Goal: Task Accomplishment & Management: Use online tool/utility

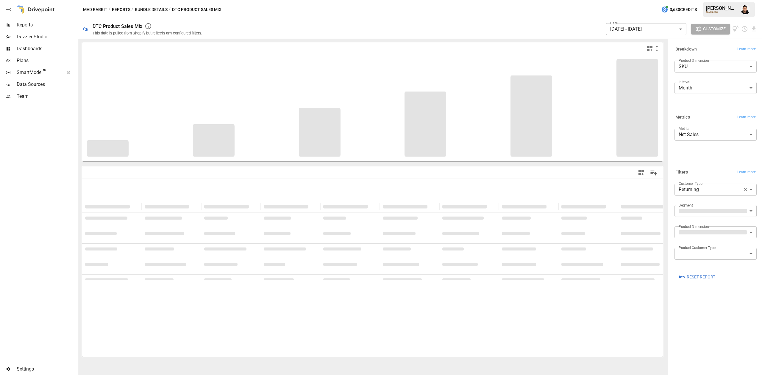
click at [723, 0] on body "Reports Dazzler Studio Dashboards Plans SmartModel ™ Data Sources Team Settings…" at bounding box center [381, 0] width 762 height 0
click at [696, 206] on span "First-Time" at bounding box center [715, 204] width 73 height 7
type input "**********"
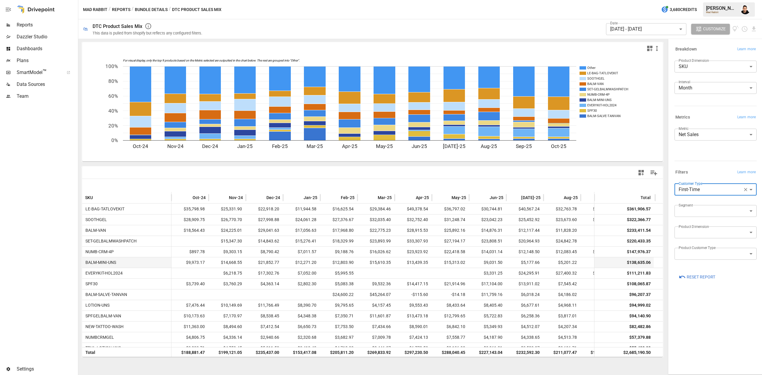
scroll to position [0, 61]
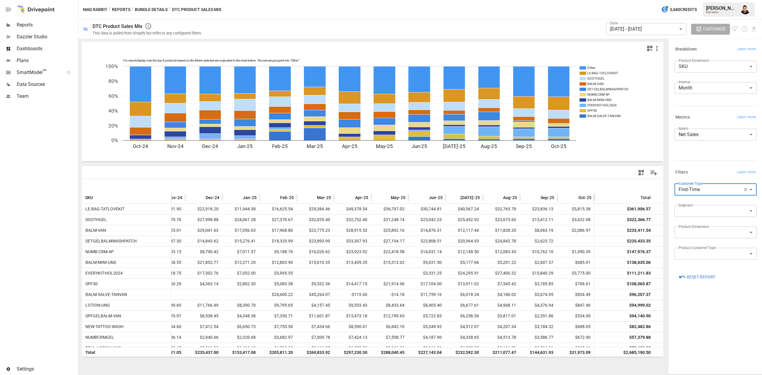
click at [586, 195] on span "Oct-25" at bounding box center [584, 198] width 13 height 6
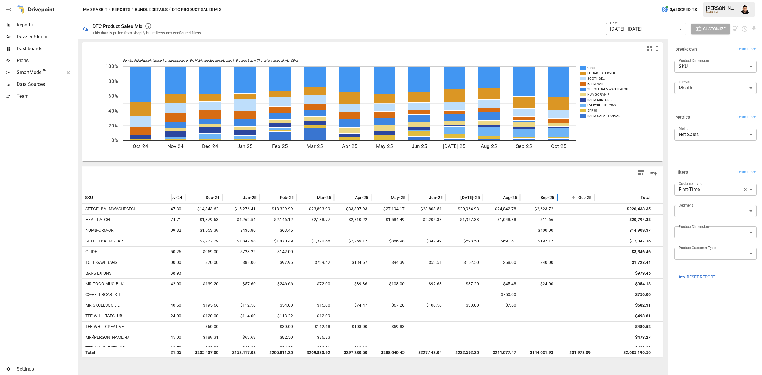
click at [586, 195] on span "Oct-25" at bounding box center [584, 198] width 13 height 6
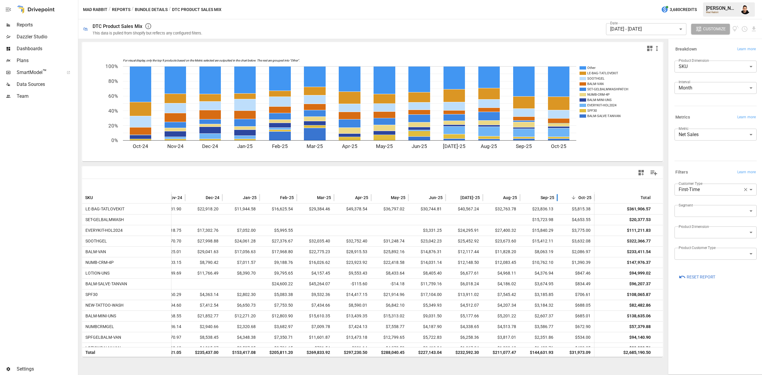
click at [547, 196] on span "Sep-25" at bounding box center [547, 198] width 14 height 6
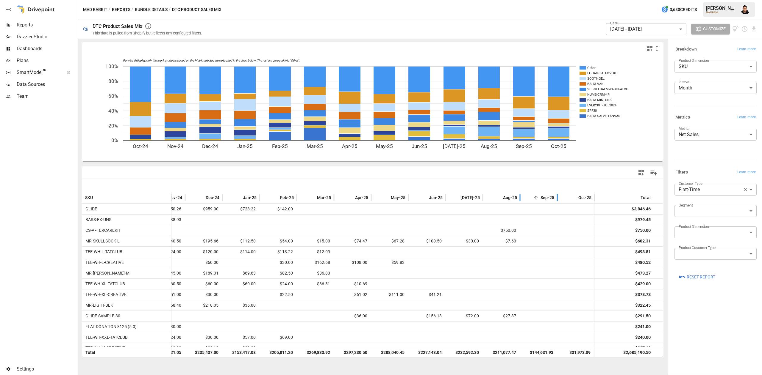
click at [547, 196] on span "Sep-25" at bounding box center [547, 198] width 14 height 6
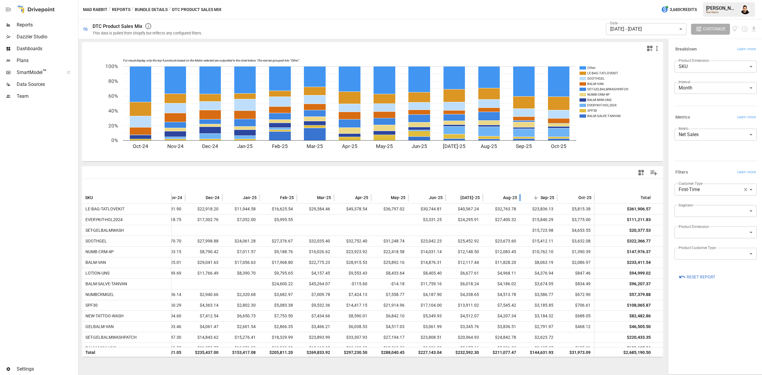
click at [514, 196] on span "Aug-25" at bounding box center [510, 198] width 14 height 6
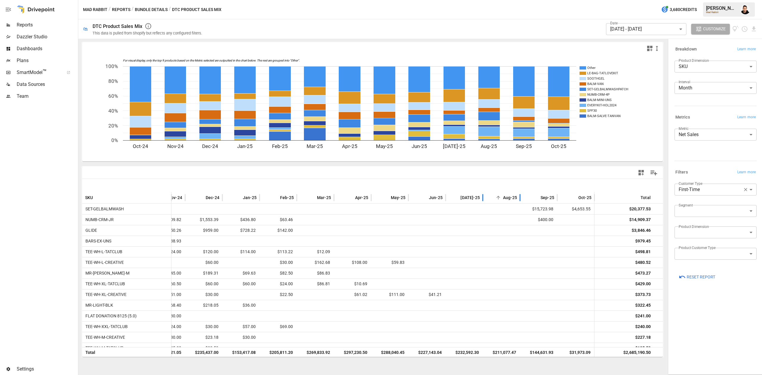
click at [514, 196] on span "Aug-25" at bounding box center [510, 198] width 14 height 6
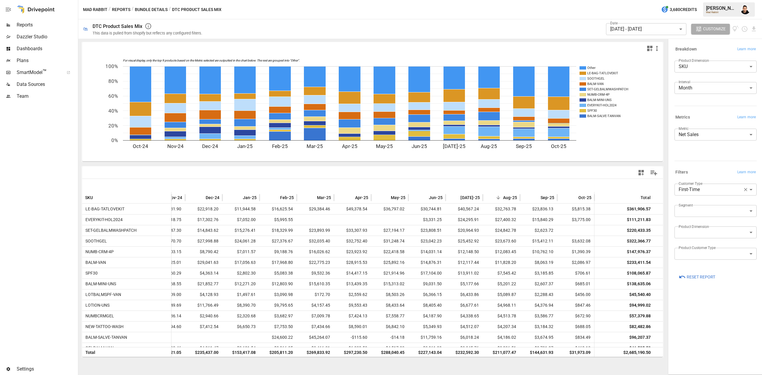
click at [726, 59] on div "Product Dimension SKU *** ​ Interval Month ***** ​" at bounding box center [714, 80] width 84 height 45
click at [724, 0] on body "Reports Dazzler Studio Dashboards Plans SmartModel ™ Data Sources Team Settings…" at bounding box center [381, 0] width 762 height 0
click at [713, 89] on li "Product Title" at bounding box center [715, 93] width 82 height 12
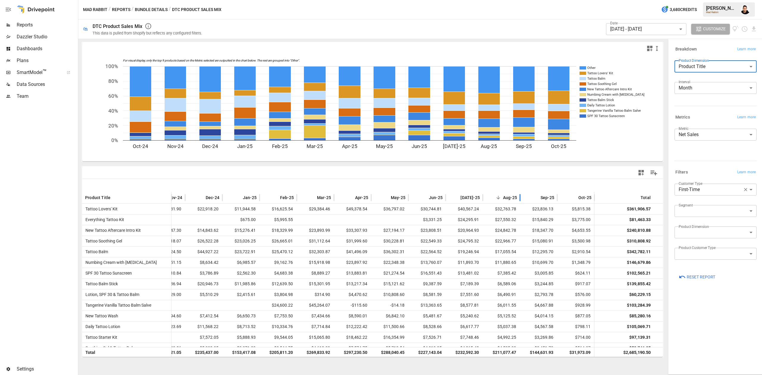
click at [513, 197] on span "Aug-25" at bounding box center [510, 198] width 14 height 6
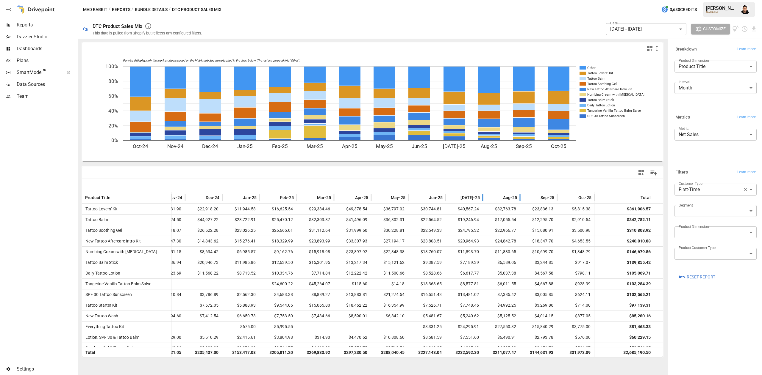
click at [513, 197] on span "Aug-25" at bounding box center [510, 198] width 14 height 6
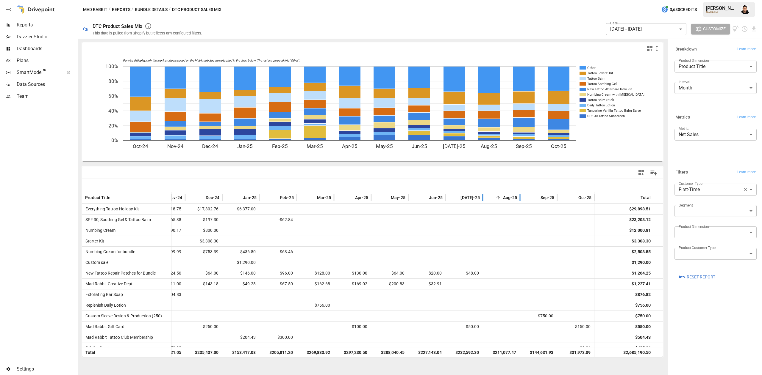
click at [513, 197] on span "Aug-25" at bounding box center [510, 198] width 14 height 6
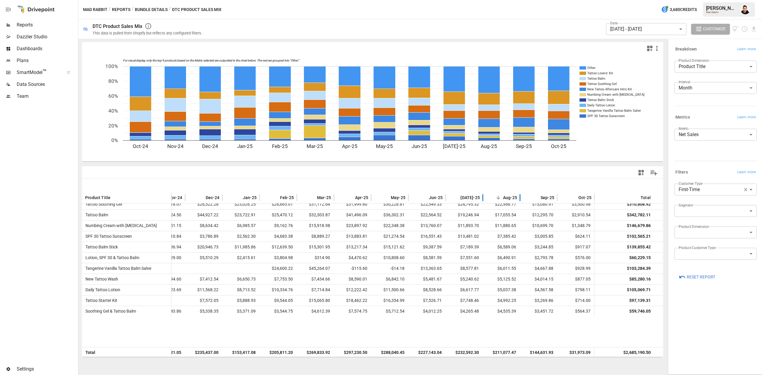
scroll to position [0, 61]
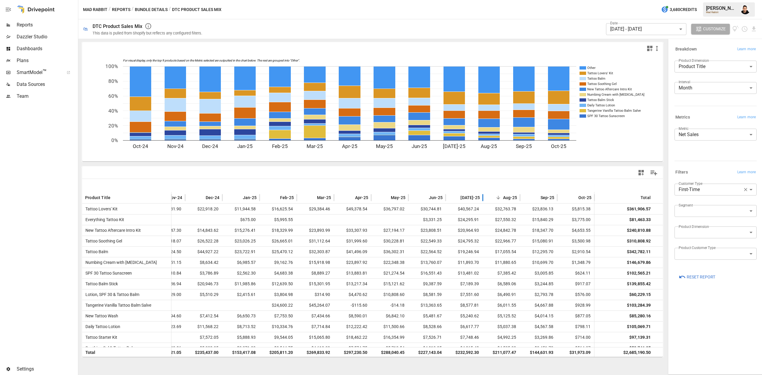
click at [713, 0] on body "Reports Dazzler Studio Dashboards Plans SmartModel ™ Data Sources Team Settings…" at bounding box center [381, 0] width 762 height 0
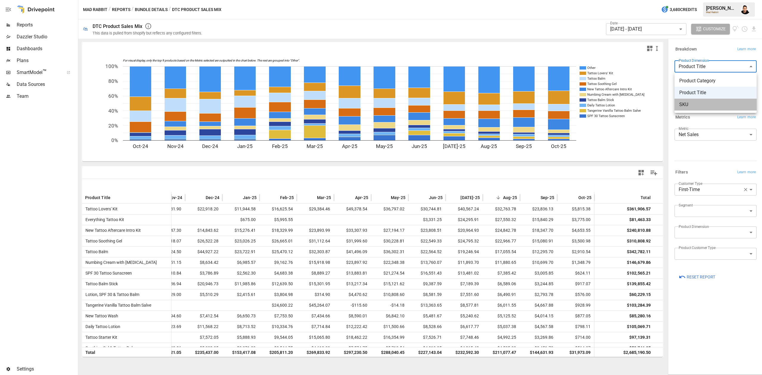
click at [710, 107] on span "SKU" at bounding box center [715, 104] width 73 height 7
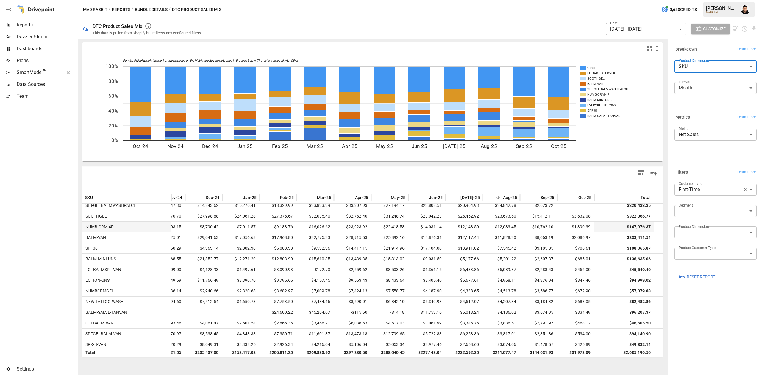
scroll to position [0, 61]
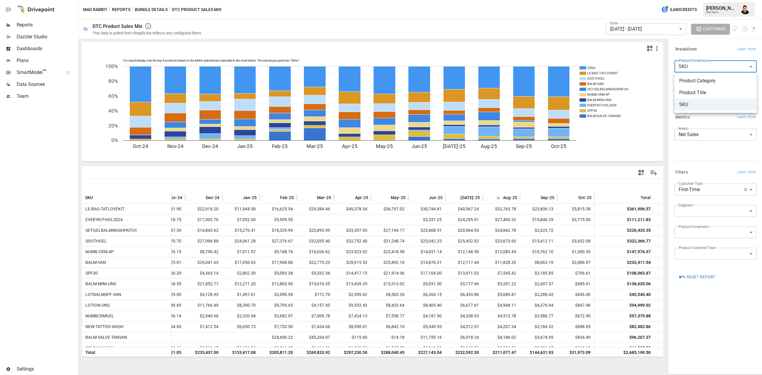
click at [713, 0] on body "Reports Dazzler Studio Dashboards Plans SmartModel ™ Data Sources Team Settings…" at bounding box center [381, 0] width 762 height 0
click at [706, 93] on span "Product Title" at bounding box center [715, 92] width 73 height 7
type input "**********"
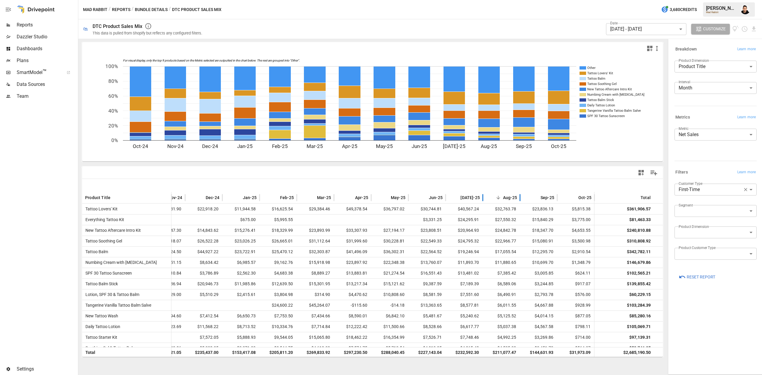
click at [509, 197] on span "Aug-25" at bounding box center [510, 198] width 14 height 6
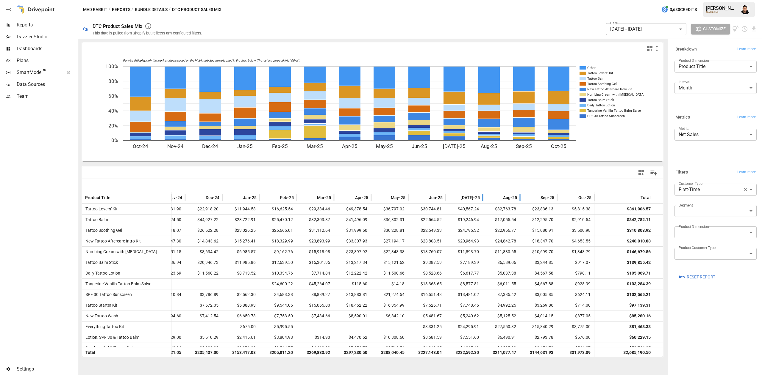
click at [509, 197] on span "Aug-25" at bounding box center [510, 198] width 14 height 6
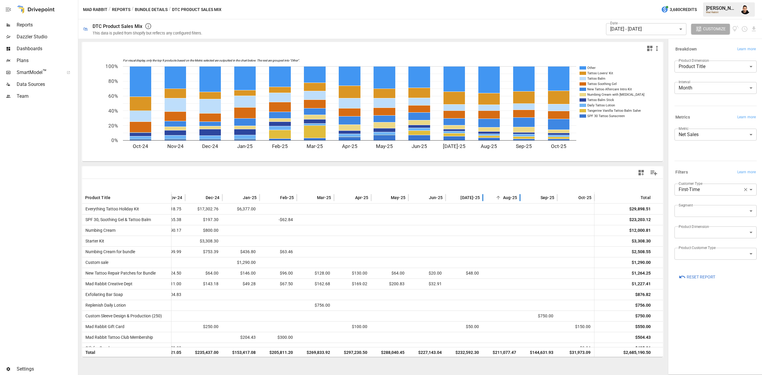
click at [509, 197] on span "Aug-25" at bounding box center [510, 198] width 14 height 6
